Goal: Book appointment/travel/reservation

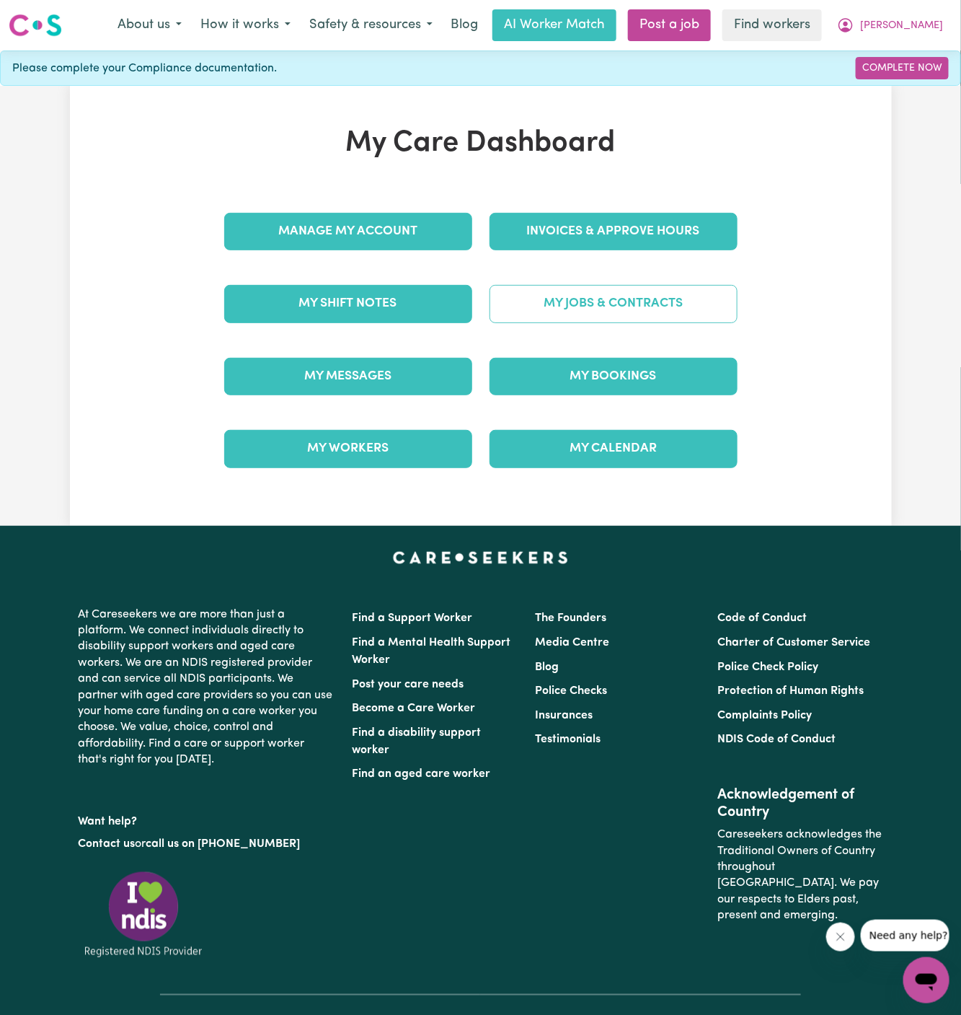
click at [633, 295] on link "My Jobs & Contracts" at bounding box center [614, 304] width 248 height 38
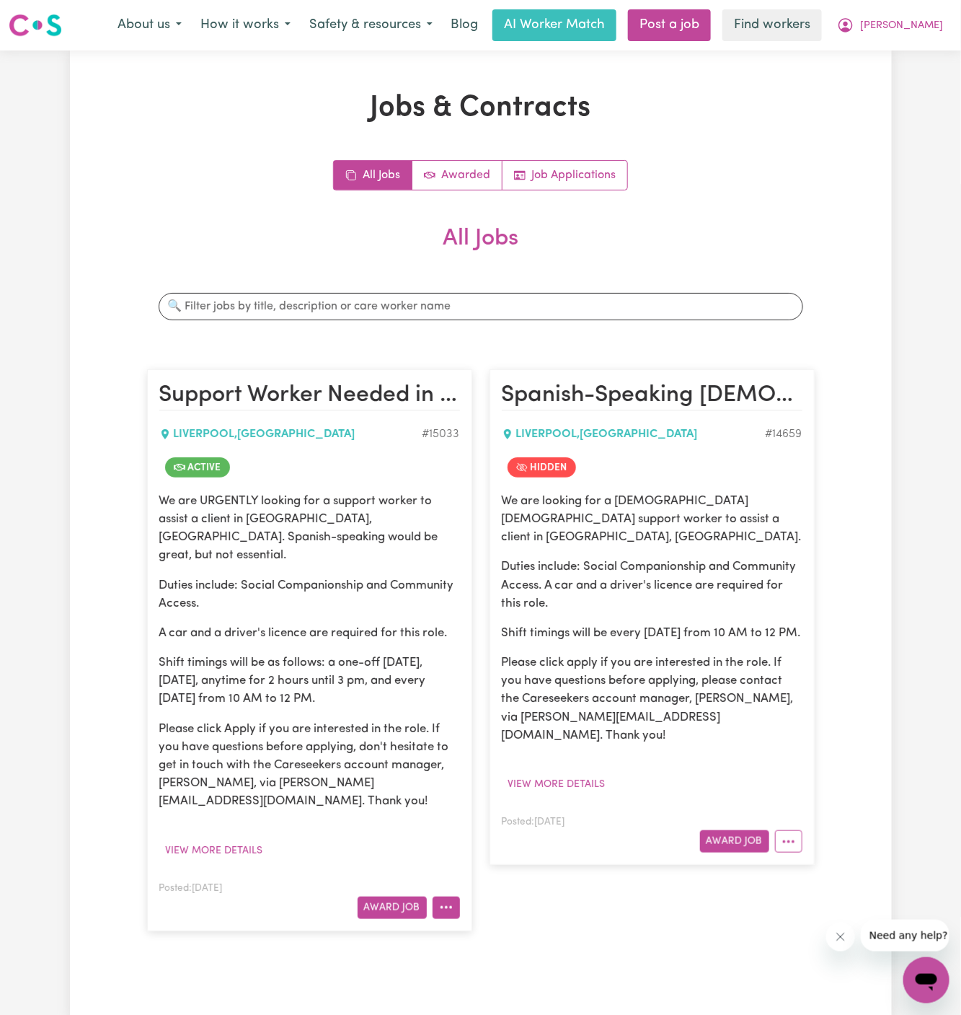
click at [451, 900] on icon "More options" at bounding box center [446, 907] width 14 height 14
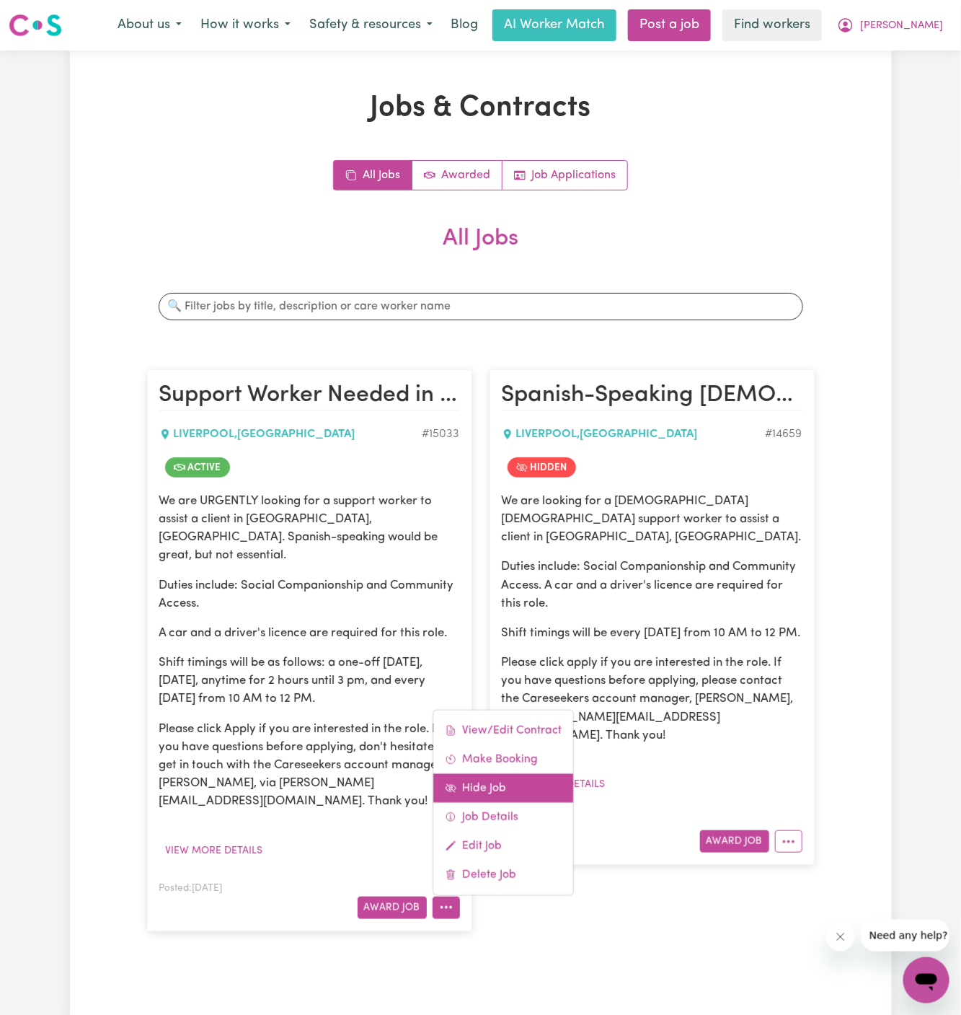
click at [522, 773] on link "Hide Job" at bounding box center [503, 787] width 140 height 29
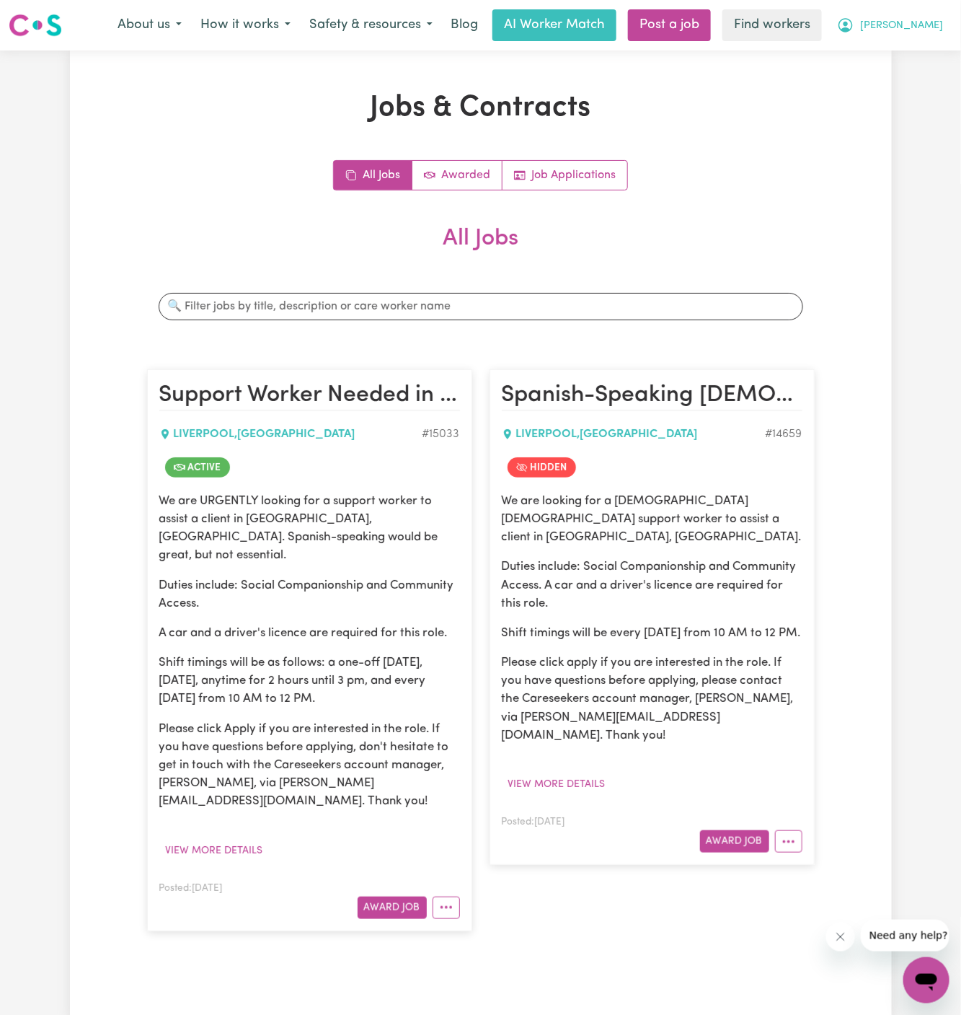
click at [940, 20] on button "[PERSON_NAME]" at bounding box center [890, 25] width 125 height 30
click at [935, 55] on link "My Dashboard" at bounding box center [895, 56] width 114 height 27
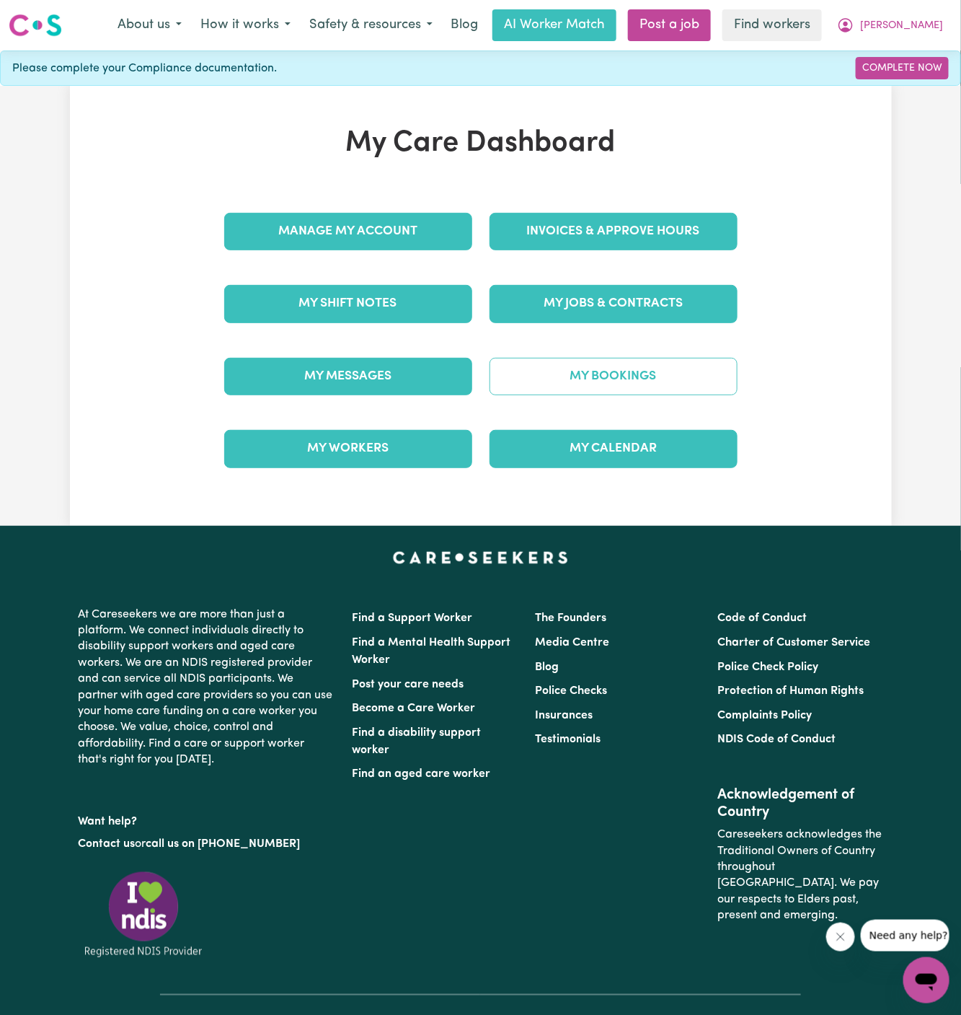
click at [651, 364] on link "My Bookings" at bounding box center [614, 377] width 248 height 38
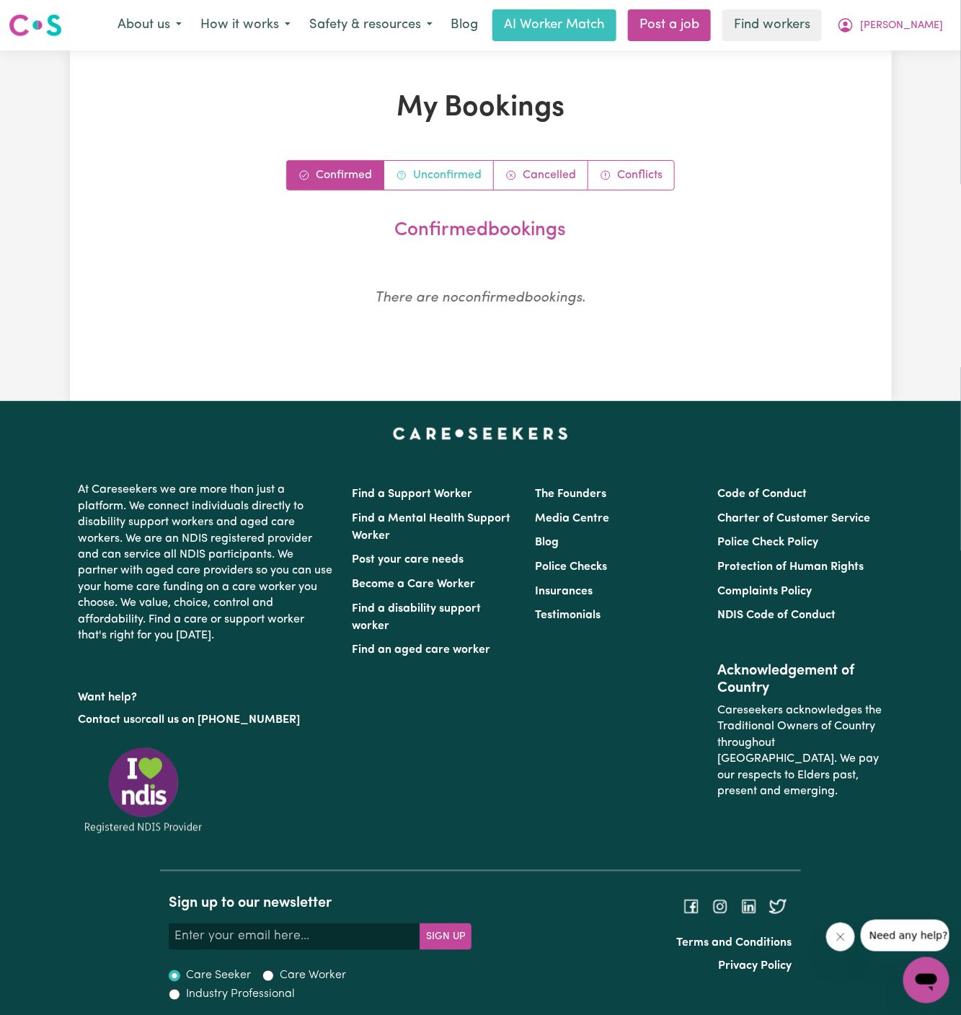
click at [418, 171] on link "Unconfirmed" at bounding box center [439, 175] width 110 height 29
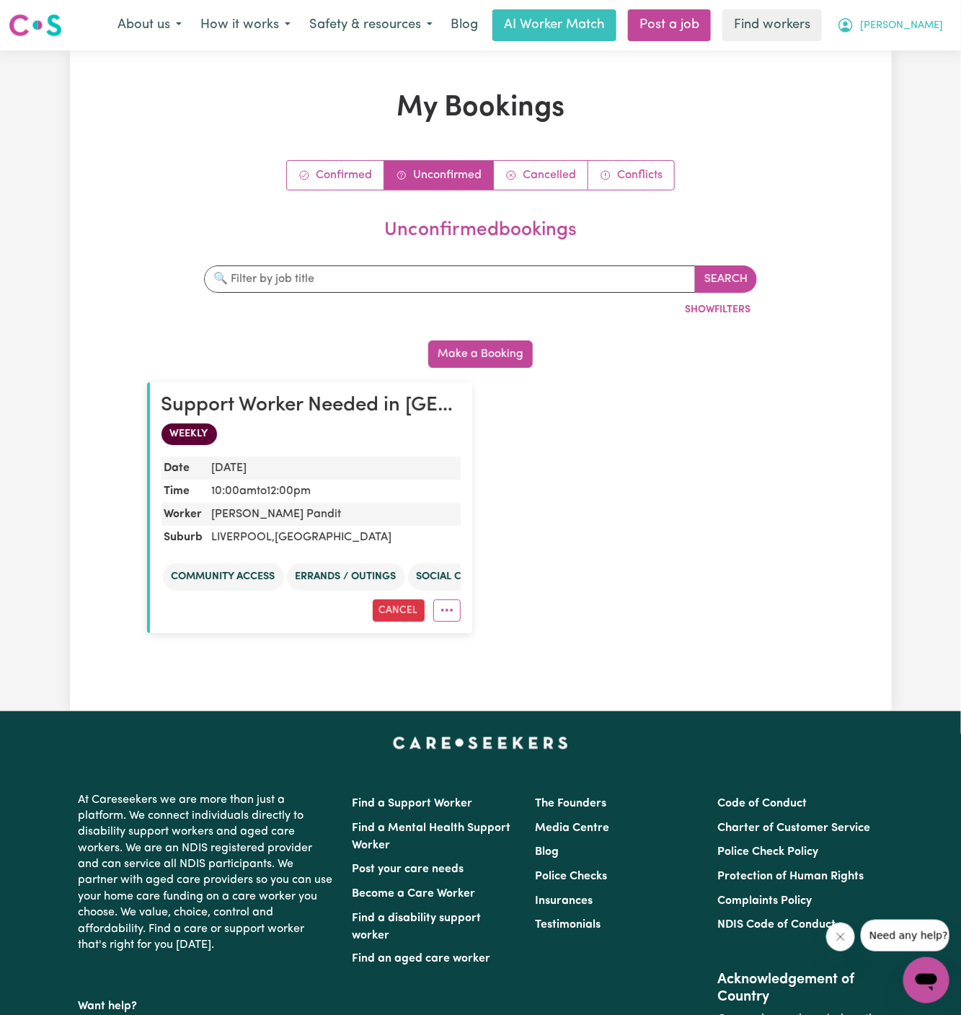
click at [921, 21] on span "[PERSON_NAME]" at bounding box center [901, 26] width 83 height 16
click at [921, 40] on div "About us How it works Safety & resources Blog AI Worker Match Post a job Find w…" at bounding box center [530, 25] width 845 height 32
click at [920, 20] on span "[PERSON_NAME]" at bounding box center [901, 26] width 83 height 16
click at [920, 50] on link "My Dashboard" at bounding box center [895, 56] width 114 height 27
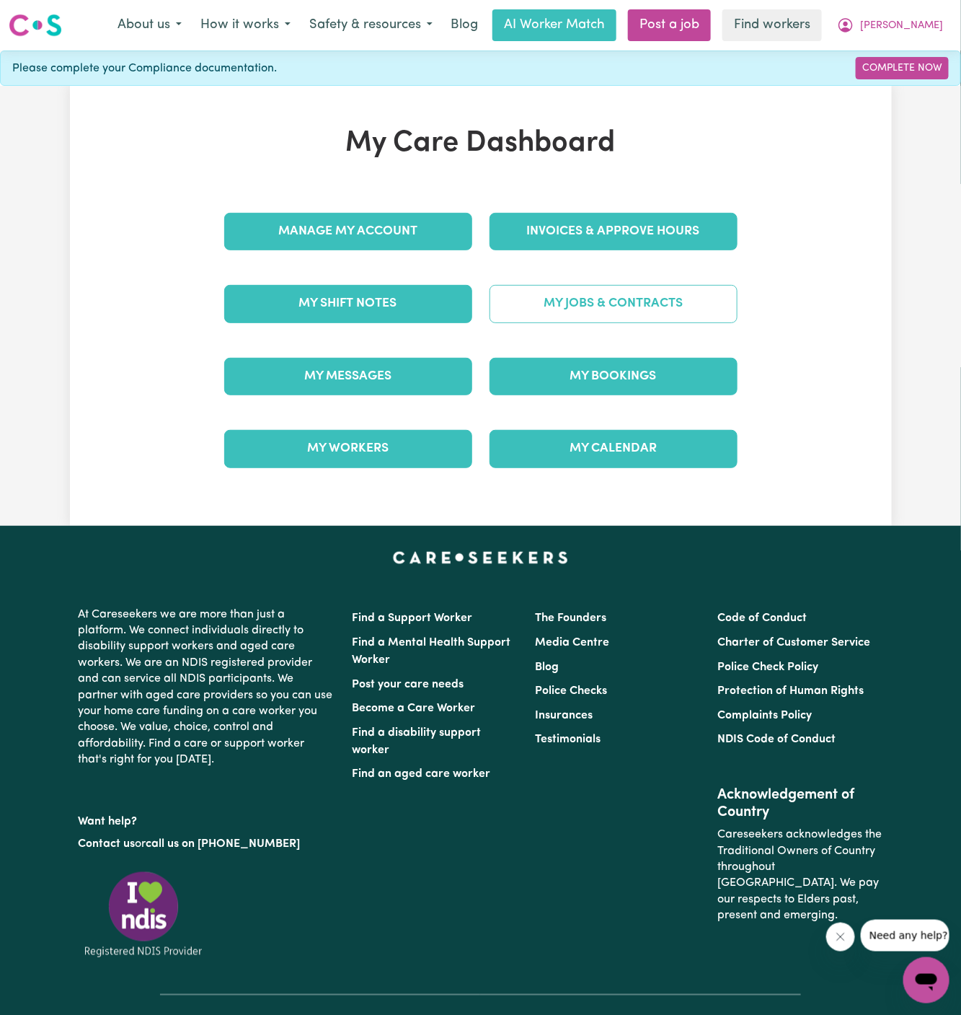
click at [597, 288] on link "My Jobs & Contracts" at bounding box center [614, 304] width 248 height 38
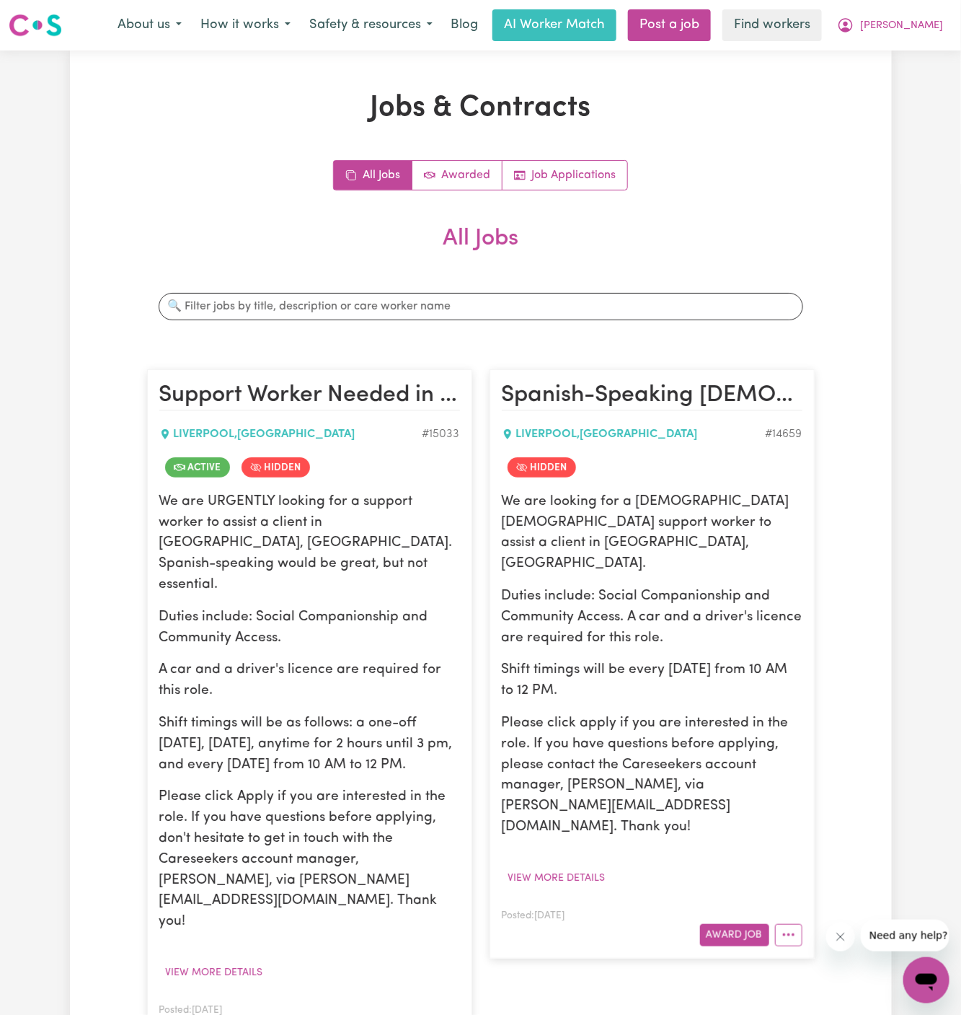
click at [455, 1014] on button "More options" at bounding box center [446, 1029] width 27 height 22
click at [514, 867] on link "Make Booking" at bounding box center [503, 881] width 140 height 29
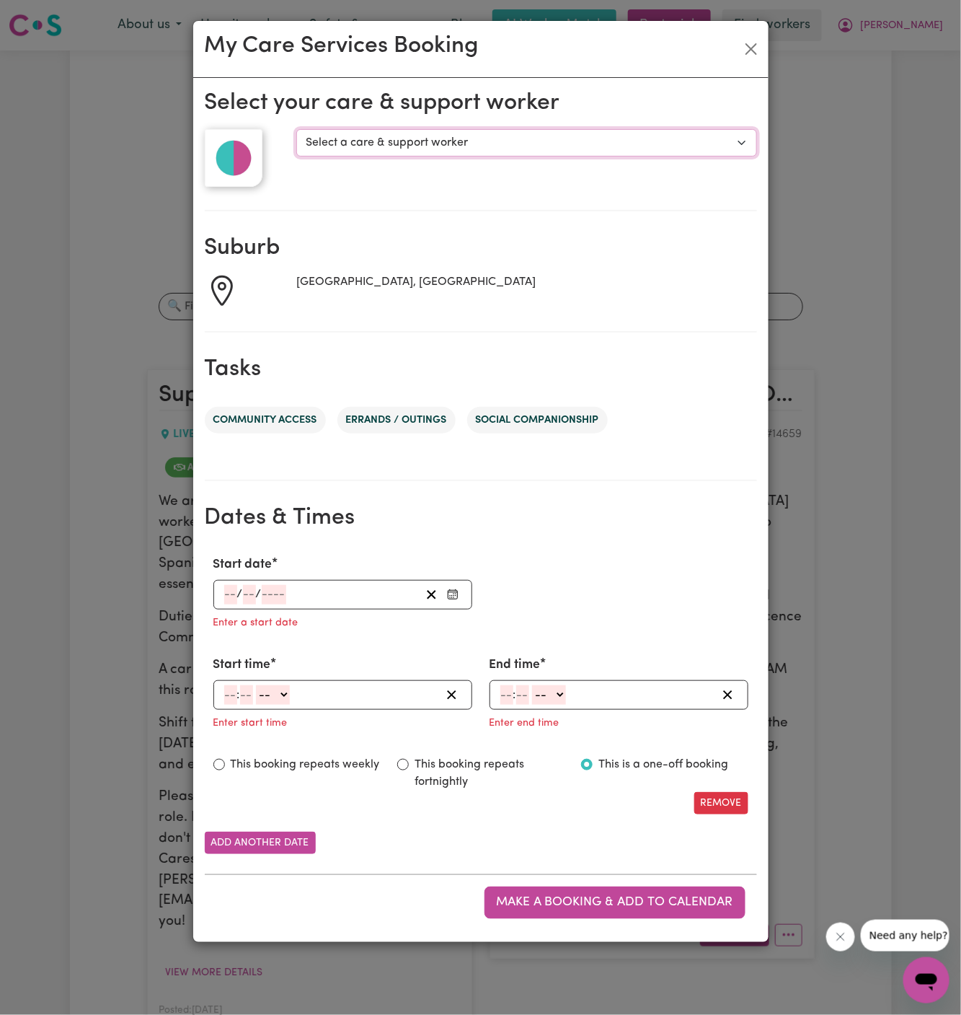
click at [363, 143] on select "Select a care & support worker [PERSON_NAME] [PERSON_NAME] Pandit" at bounding box center [526, 142] width 460 height 27
select select "10196"
click at [296, 129] on select "Select a care & support worker [PERSON_NAME] [PERSON_NAME] Pandit" at bounding box center [526, 142] width 460 height 27
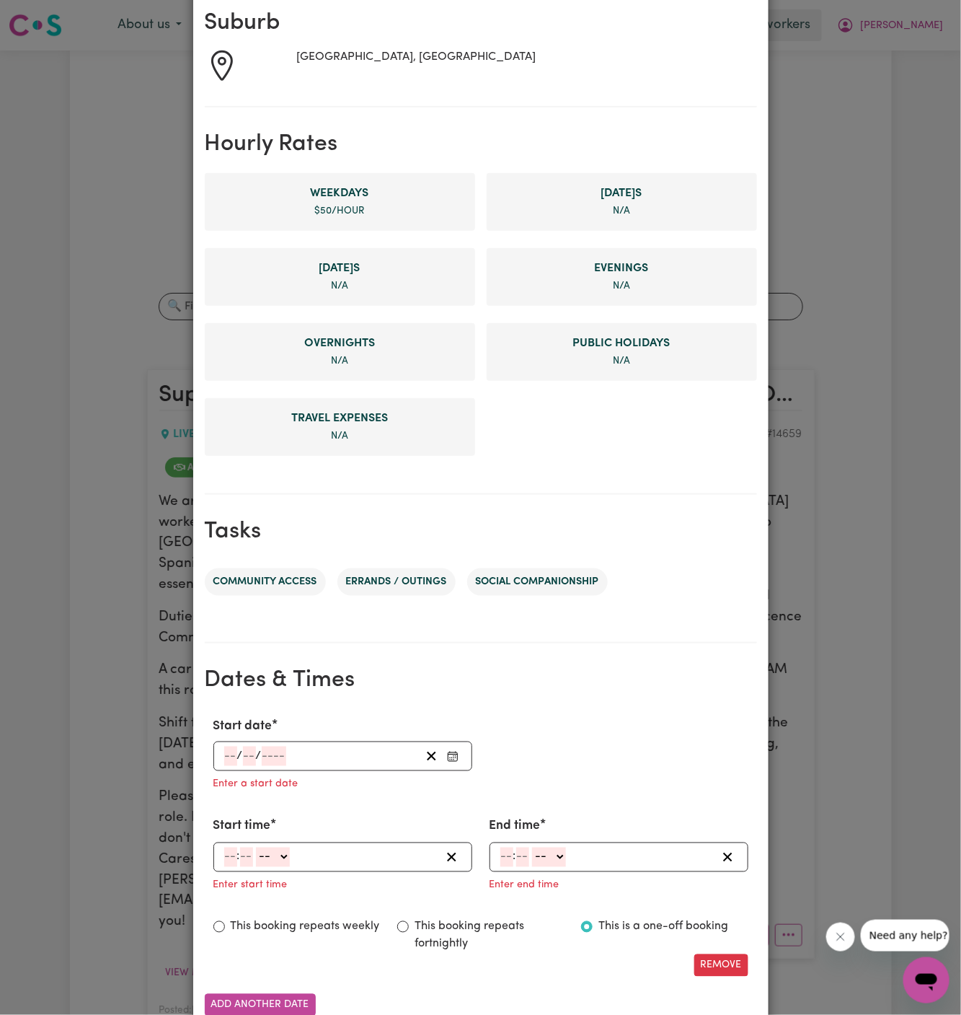
scroll to position [330, 0]
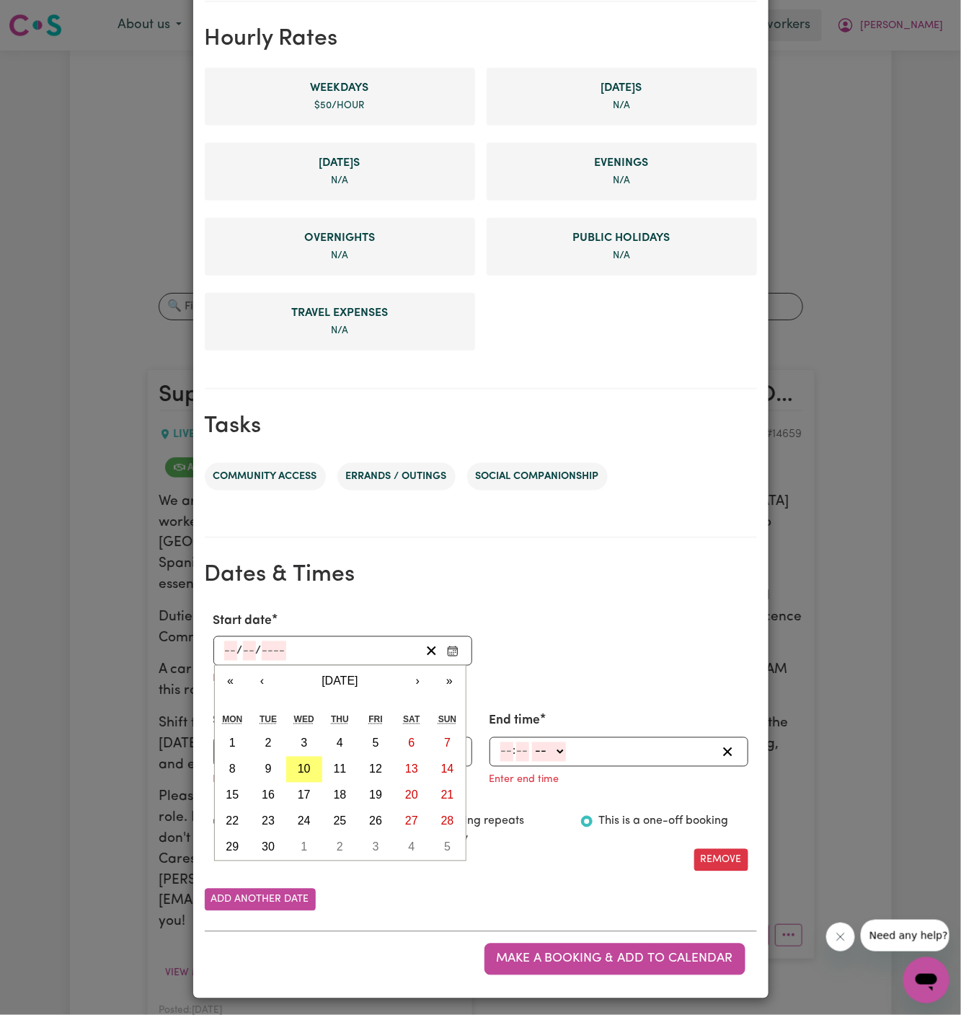
click at [224, 656] on input "number" at bounding box center [230, 650] width 13 height 19
click at [313, 737] on button "3" at bounding box center [304, 744] width 36 height 26
type input "[DATE]"
type input "3"
type input "9"
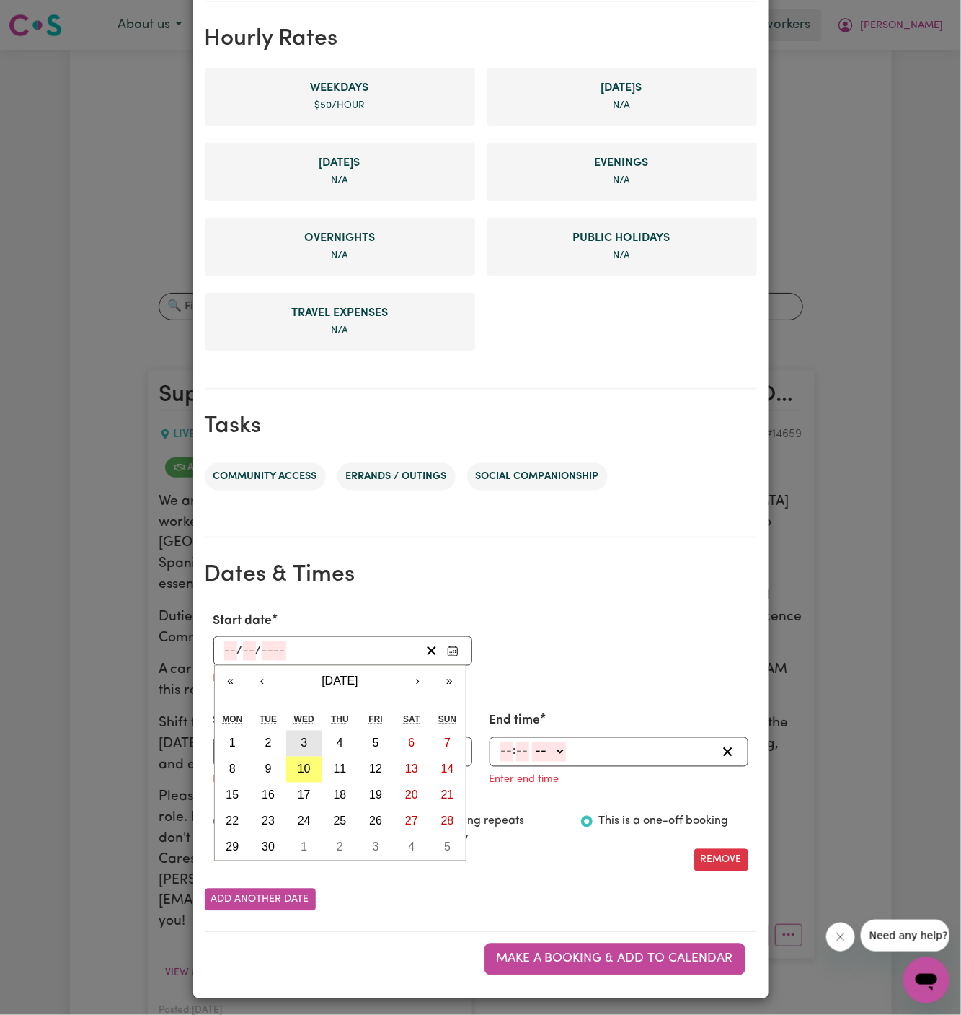
type input "2025"
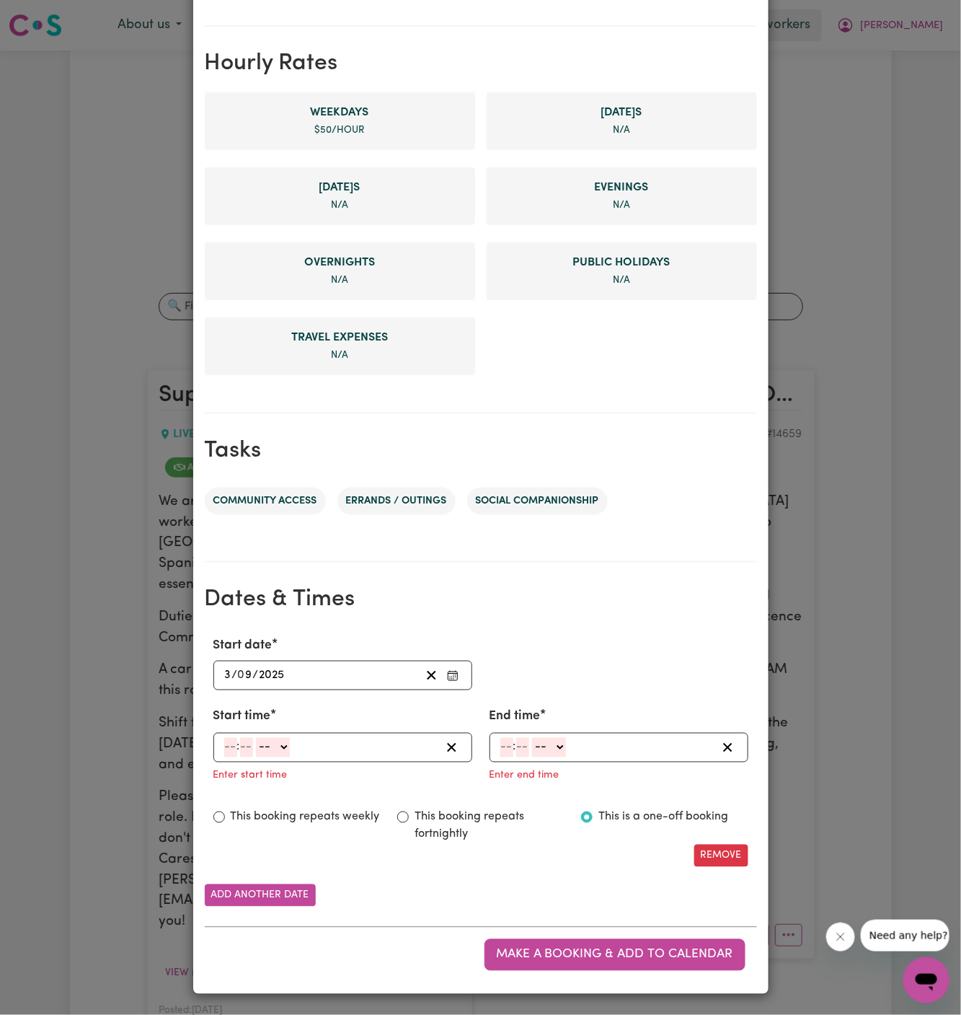
scroll to position [301, 0]
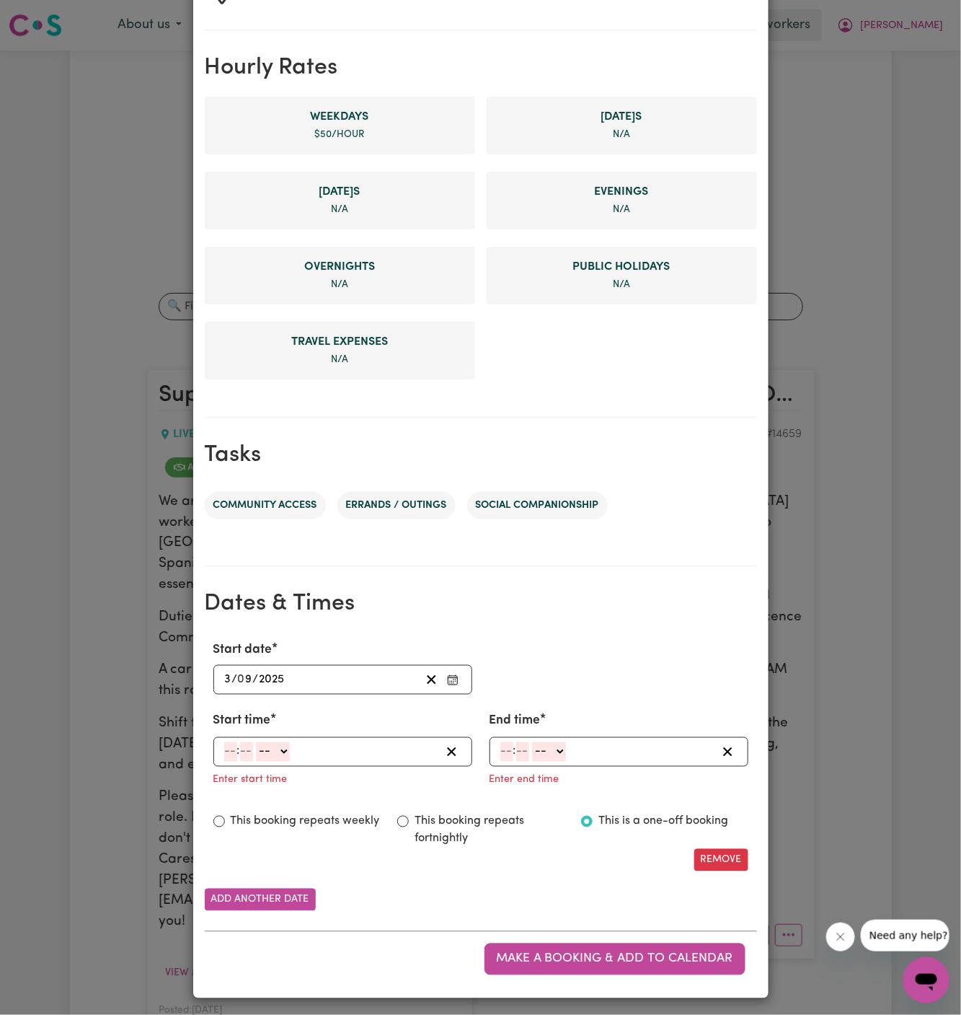
click at [232, 751] on input "number" at bounding box center [230, 751] width 13 height 19
type input "1"
click at [239, 744] on input "number" at bounding box center [240, 751] width 13 height 19
type input "00"
click at [281, 744] on select "-- AM PM" at bounding box center [270, 751] width 34 height 19
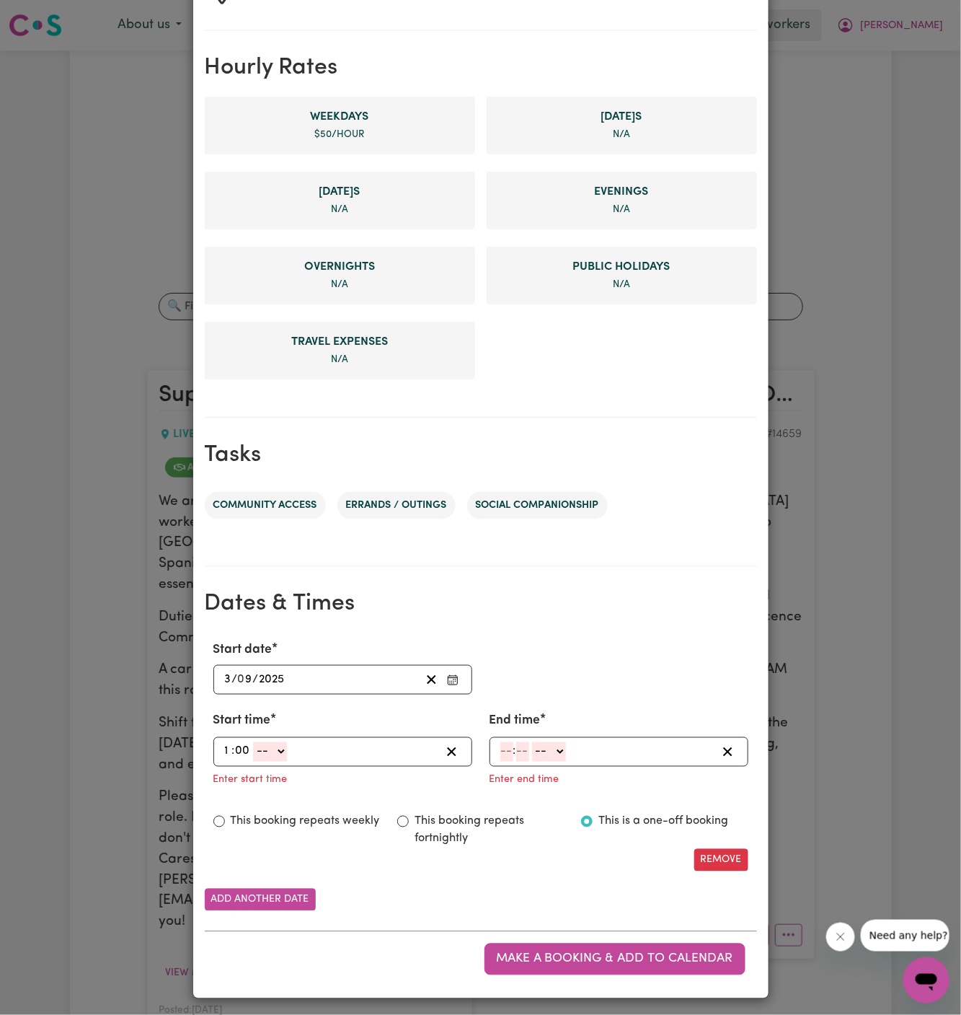
select select "am"
click at [253, 742] on select "-- AM PM" at bounding box center [270, 751] width 34 height 19
type input "01:00"
type input "0"
click at [273, 744] on select "AM PM" at bounding box center [270, 751] width 34 height 19
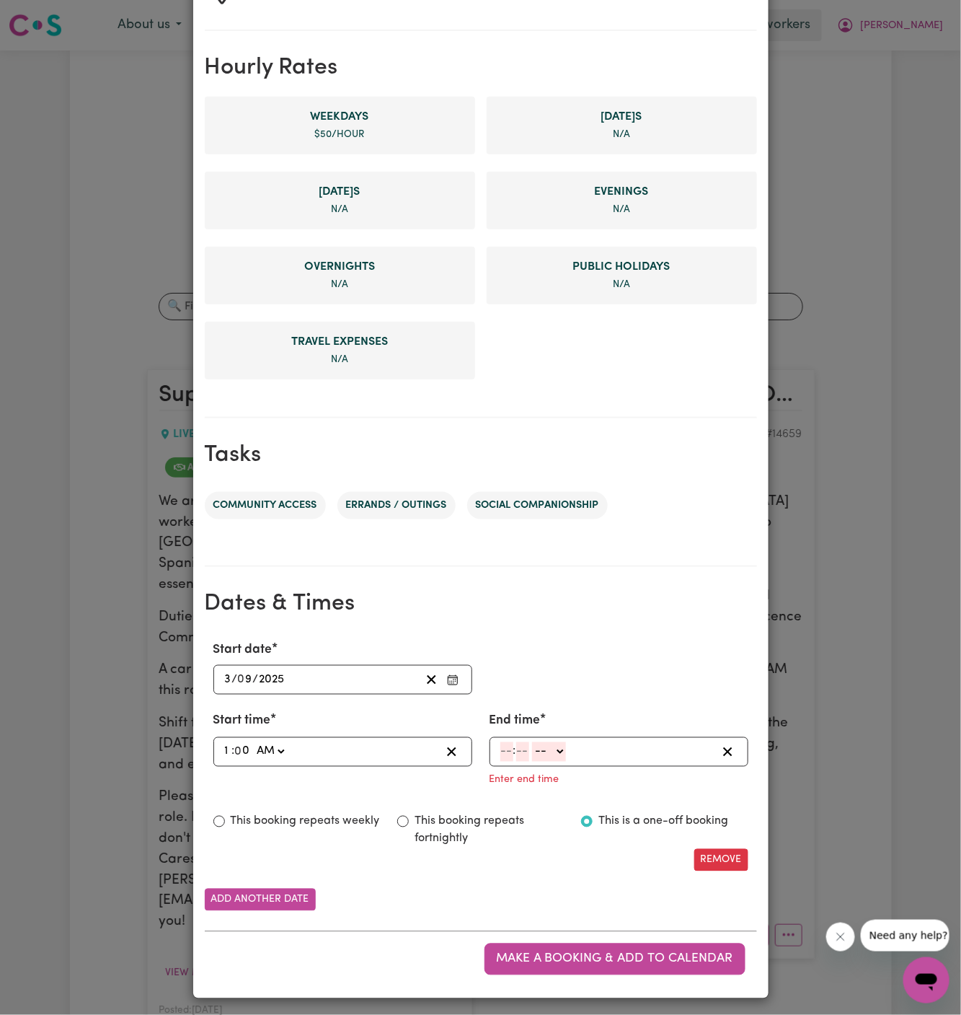
select select "pm"
click at [253, 742] on select "AM PM" at bounding box center [270, 751] width 34 height 19
type input "13:00"
click at [508, 749] on input "number" at bounding box center [507, 751] width 13 height 19
type input "3"
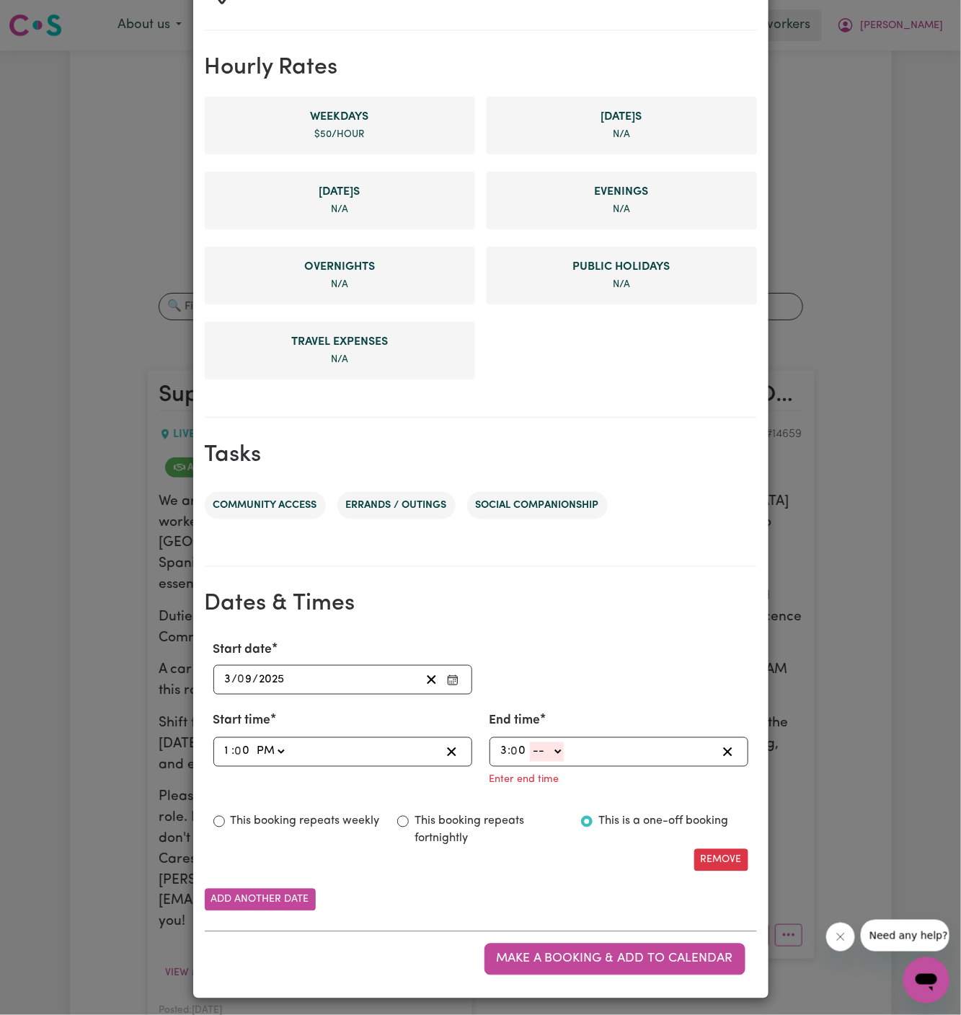
type input "0"
click at [560, 749] on select "-- AM PM" at bounding box center [547, 751] width 34 height 19
select select "pm"
click at [530, 762] on select "-- AM PM" at bounding box center [547, 751] width 34 height 19
type input "15:00"
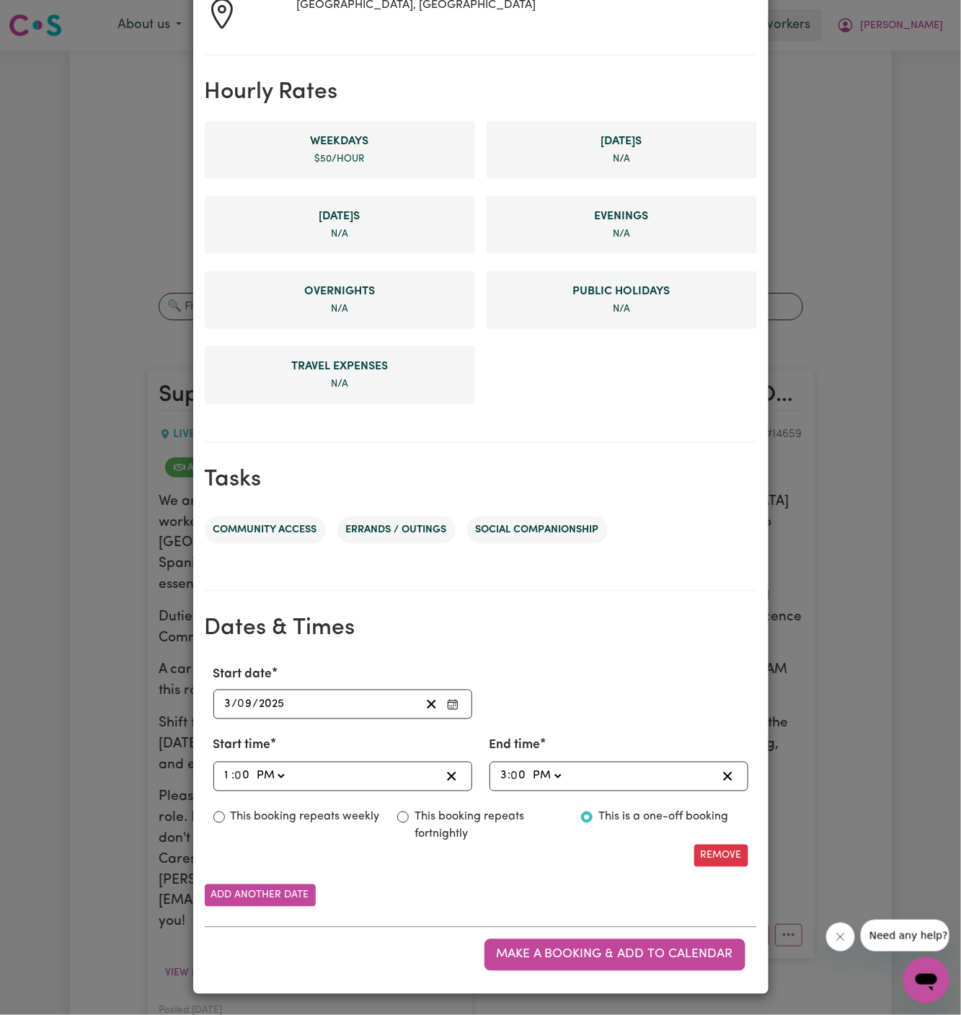
scroll to position [273, 0]
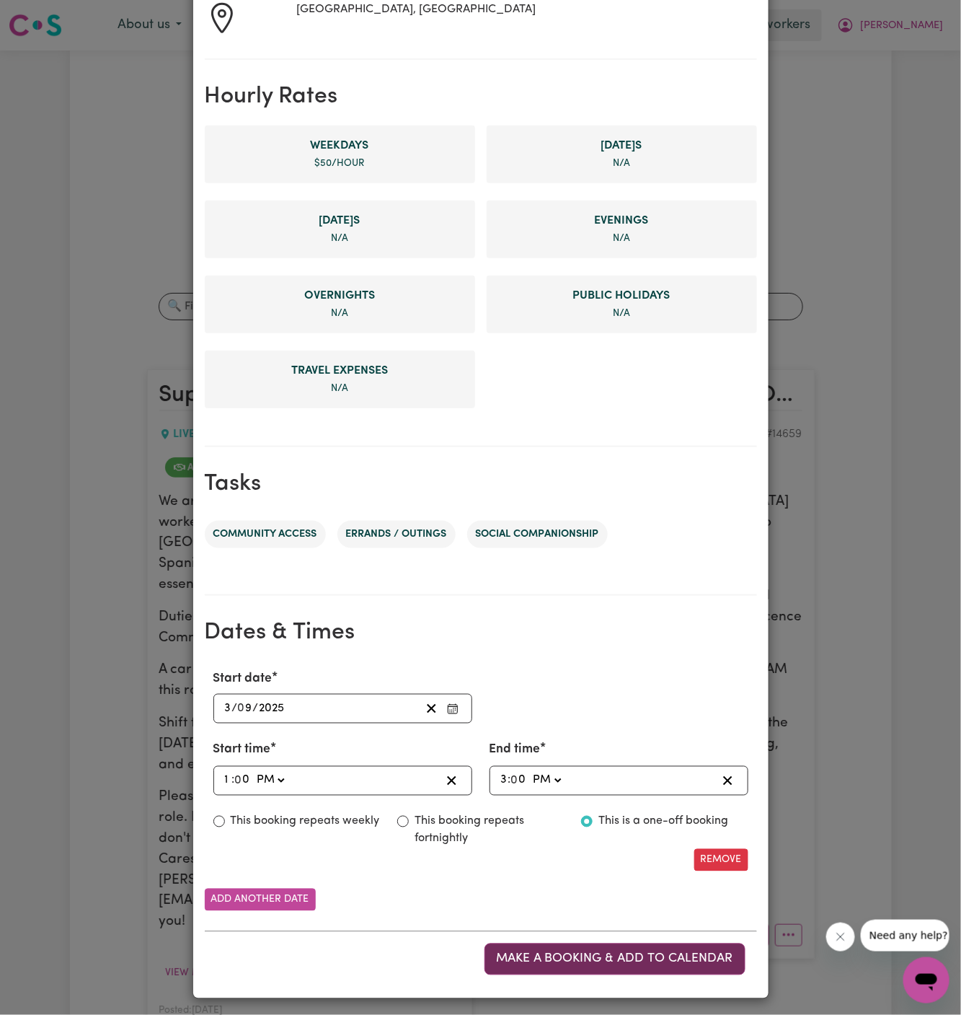
click at [583, 948] on button "Make a booking & add to calendar" at bounding box center [615, 959] width 261 height 32
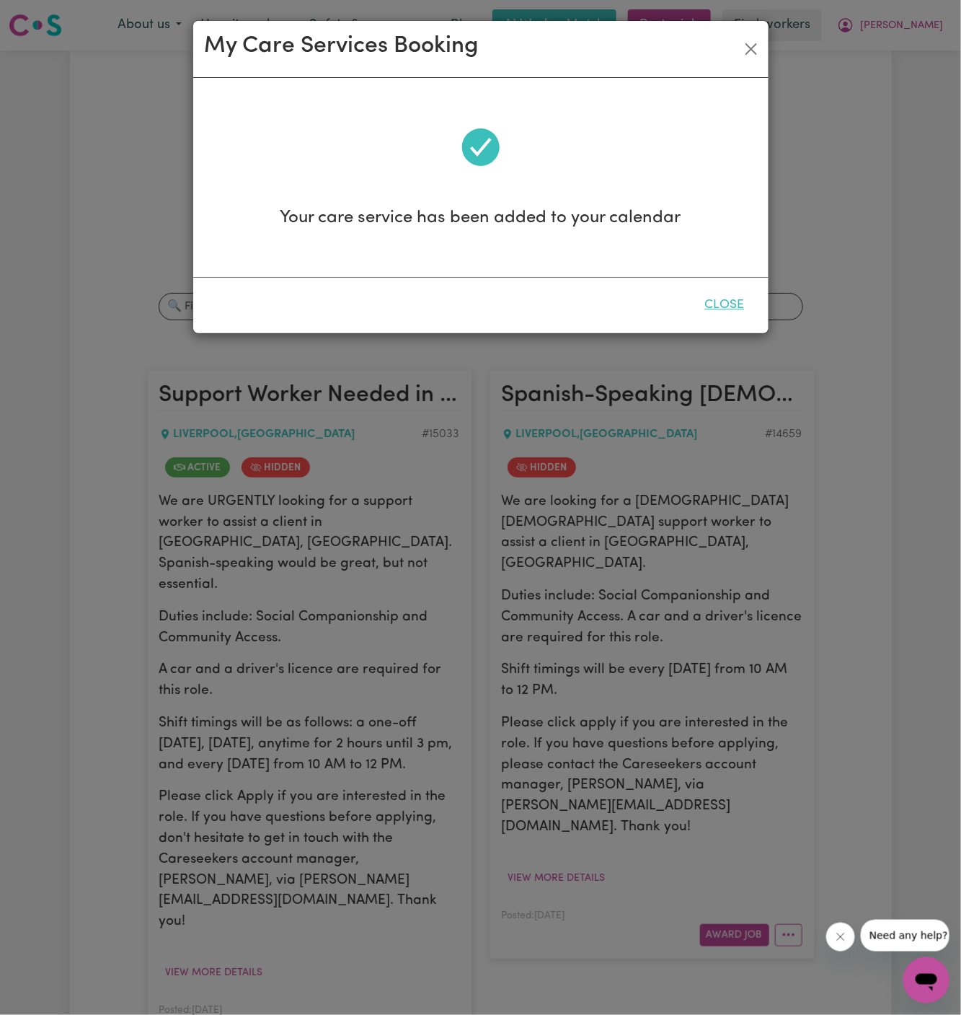
click at [721, 306] on button "Close" at bounding box center [725, 305] width 64 height 32
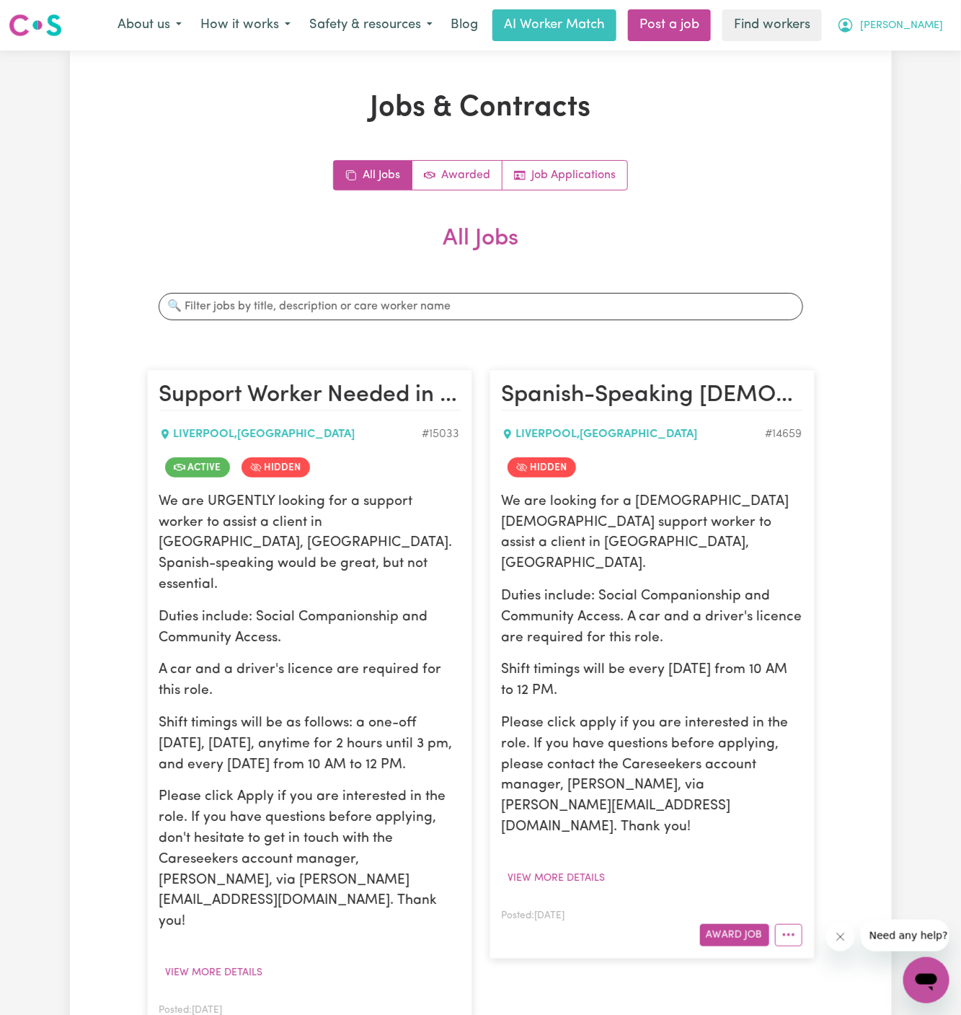
click at [939, 26] on span "[PERSON_NAME]" at bounding box center [901, 26] width 83 height 16
click at [938, 43] on link "My Dashboard" at bounding box center [895, 56] width 114 height 27
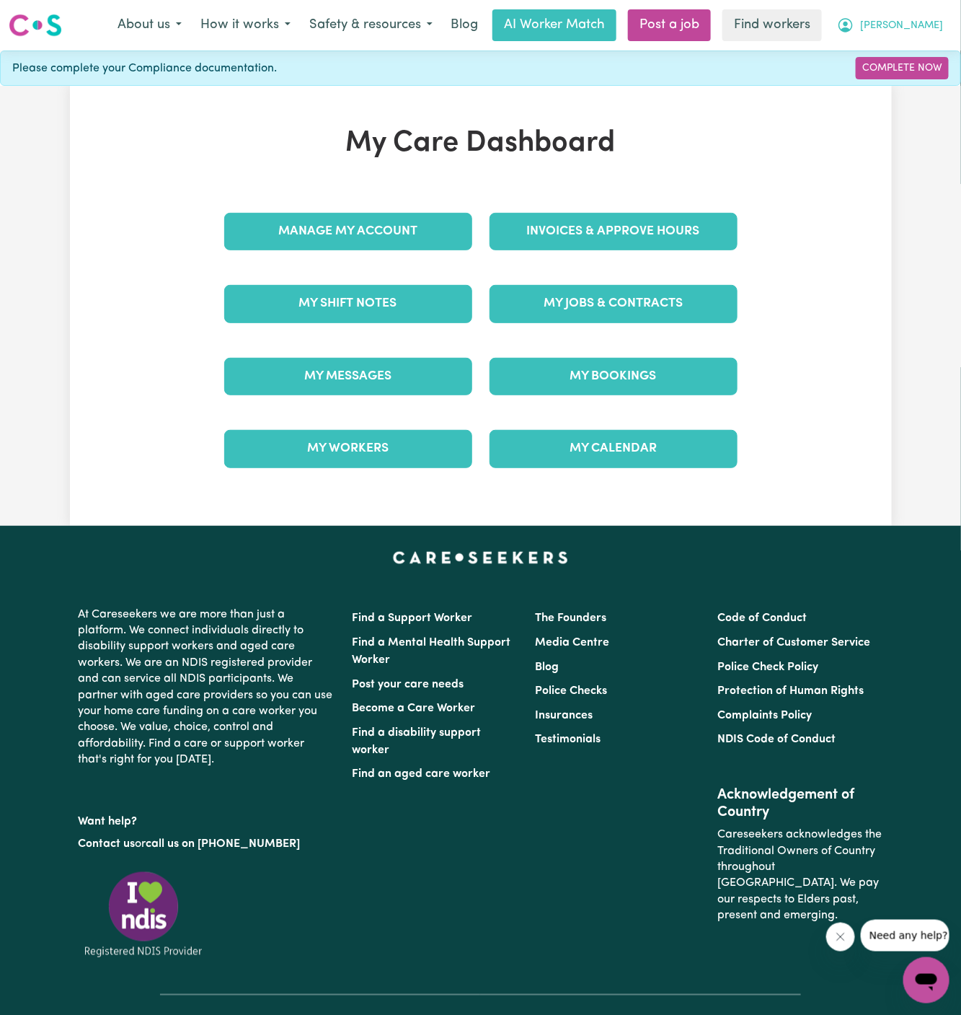
click at [936, 38] on button "[PERSON_NAME]" at bounding box center [890, 25] width 125 height 30
click at [921, 85] on link "Logout" at bounding box center [895, 82] width 114 height 27
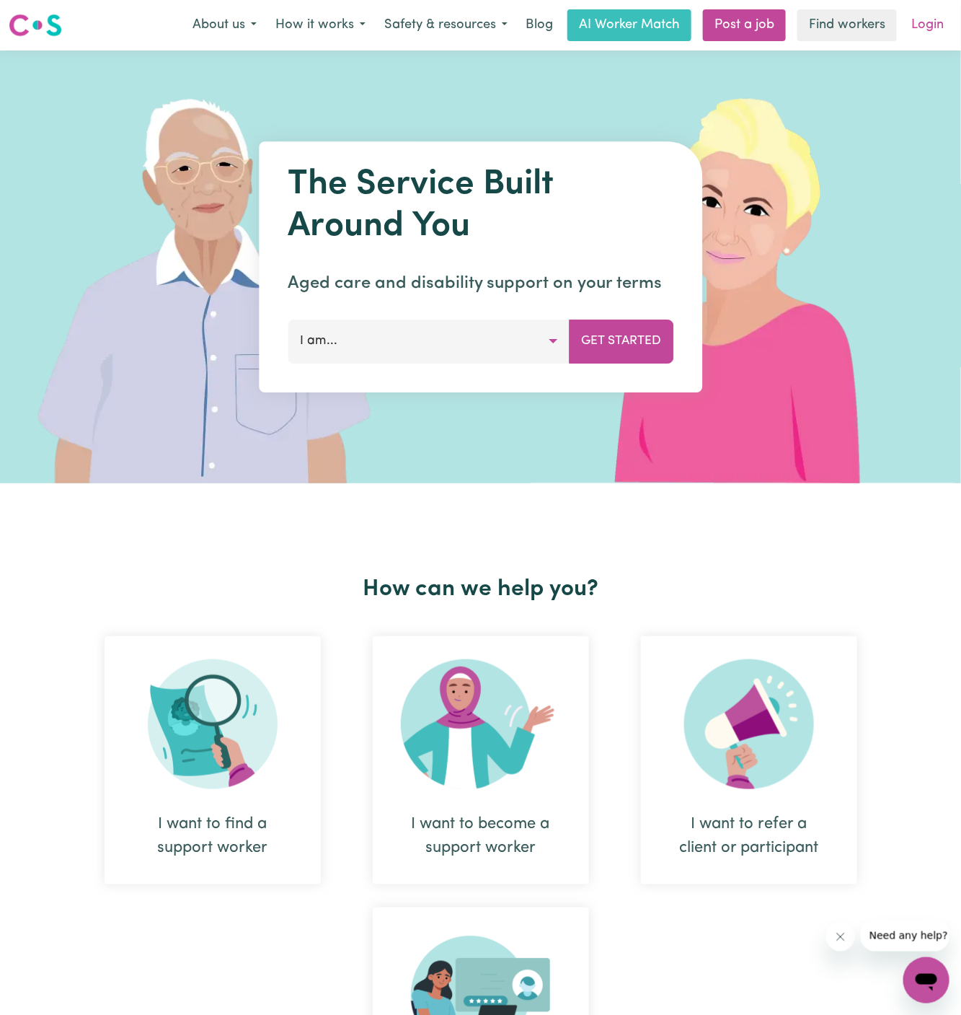
click at [925, 38] on link "Login" at bounding box center [928, 25] width 50 height 32
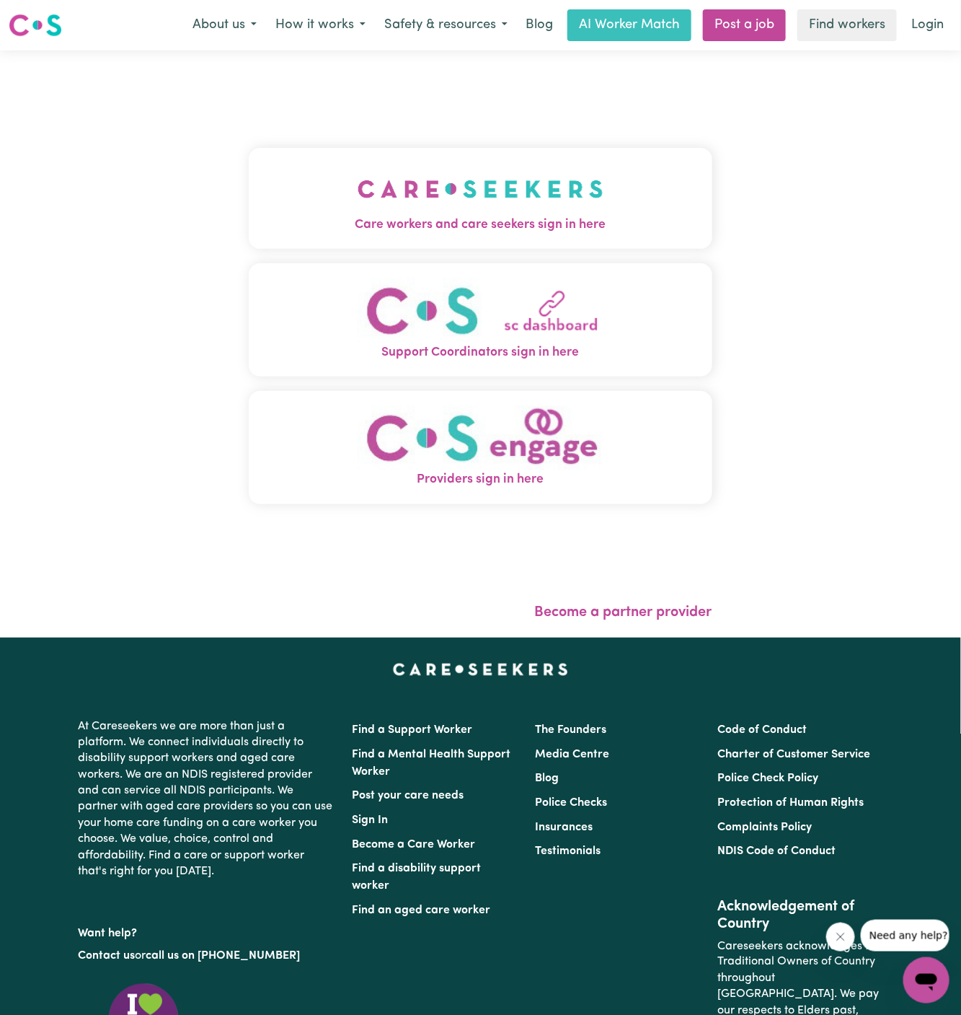
click at [499, 175] on img "Care workers and care seekers sign in here" at bounding box center [481, 188] width 246 height 53
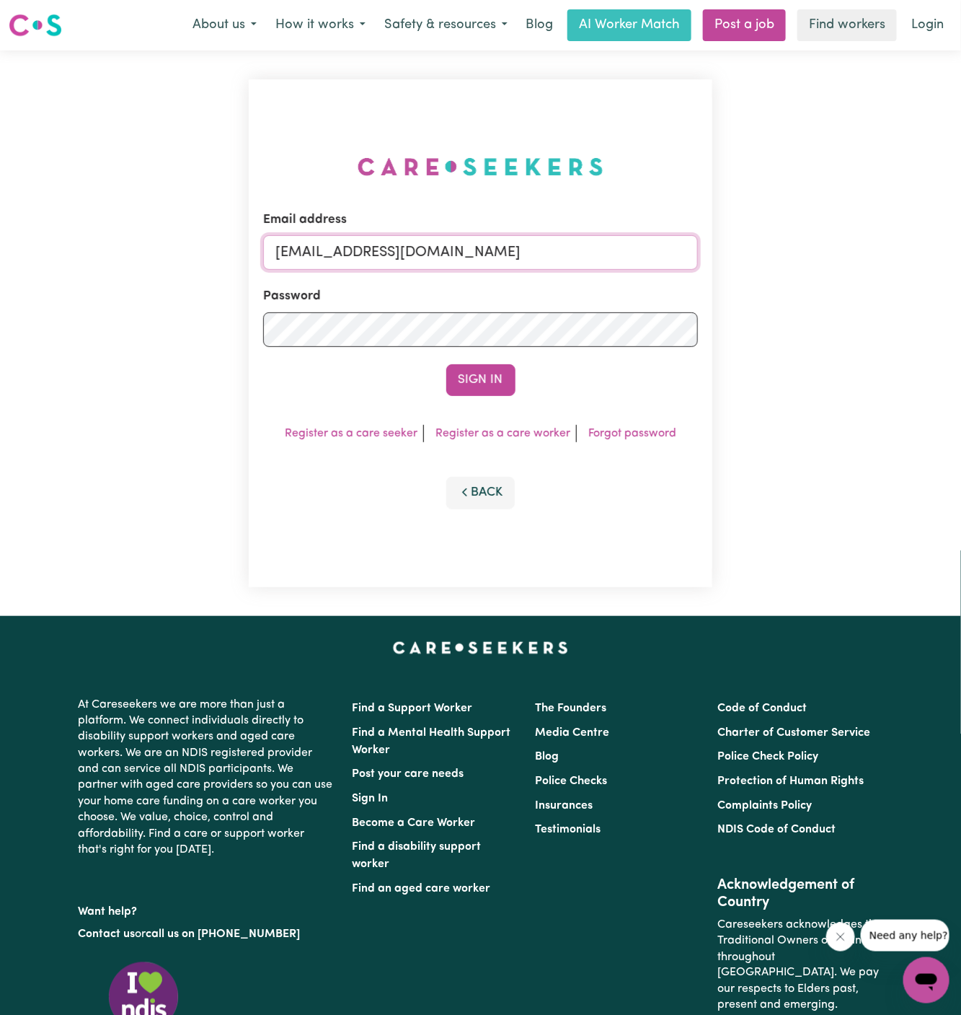
drag, startPoint x: 354, startPoint y: 255, endPoint x: 968, endPoint y: 255, distance: 613.7
click at [961, 255] on html "Menu About us How it works Safety & resources Blog AI Worker Match Post a job F…" at bounding box center [480, 618] width 961 height 1236
drag, startPoint x: 349, startPoint y: 252, endPoint x: 775, endPoint y: 248, distance: 425.5
click at [775, 248] on div "Email address [EMAIL_ADDRESS][DOMAIN_NAME] Password Sign In Register as a care …" at bounding box center [480, 332] width 961 height 565
paste input "[EMAIL_ADDRESS][DOMAIN_NAME]"
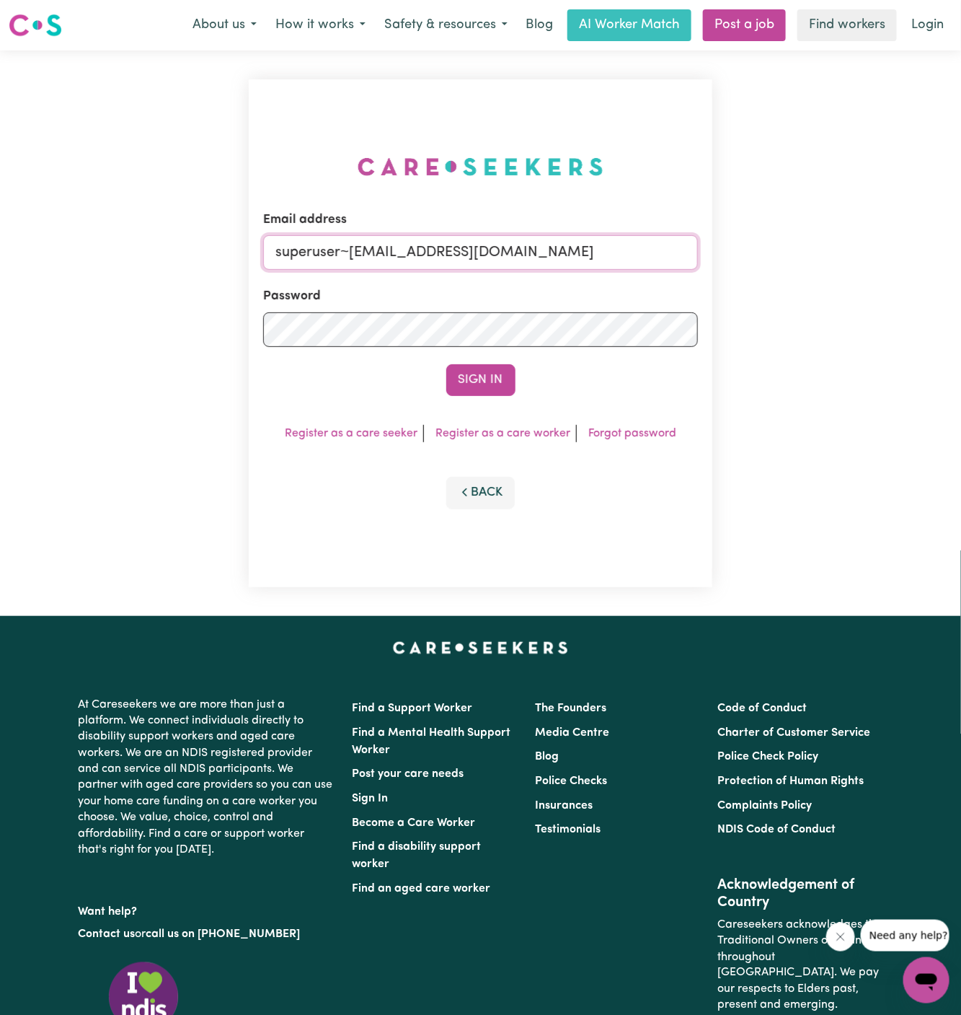
click at [446, 364] on button "Sign In" at bounding box center [480, 380] width 69 height 32
type input "superuser~[EMAIL_ADDRESS][DOMAIN_NAME]'"
